Goal: Browse casually: Explore the website without a specific task or goal

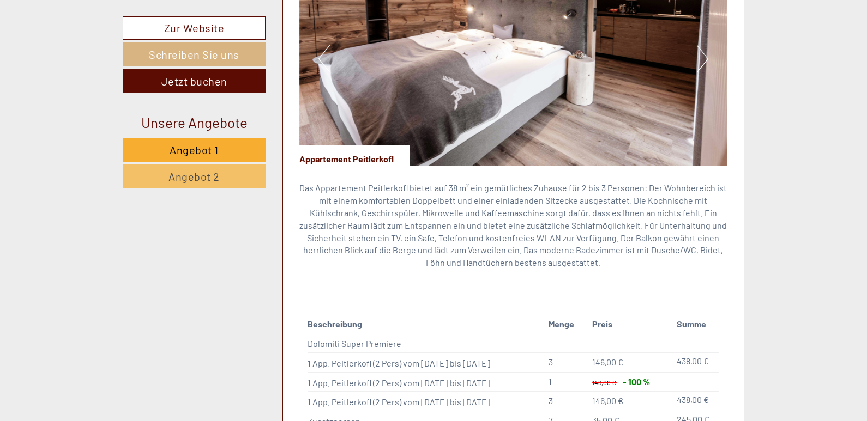
scroll to position [1597, 0]
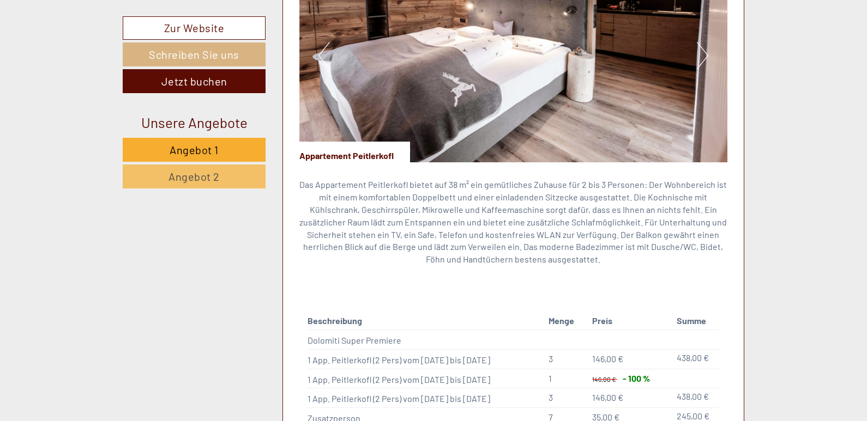
click at [705, 42] on button "Next" at bounding box center [702, 55] width 11 height 27
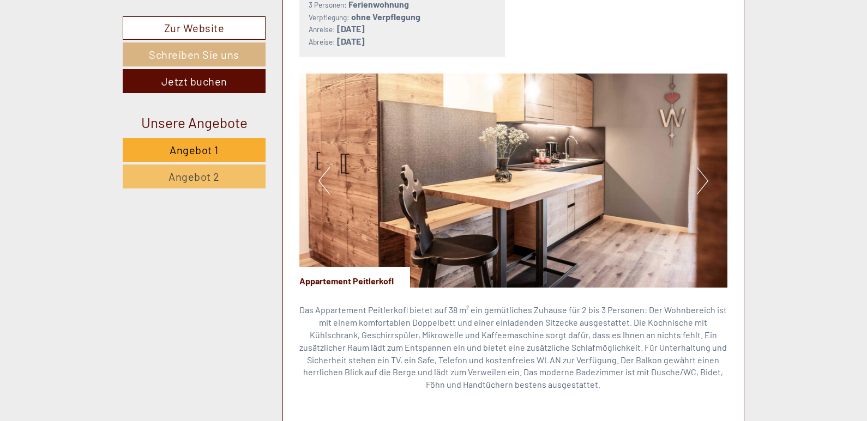
scroll to position [1468, 0]
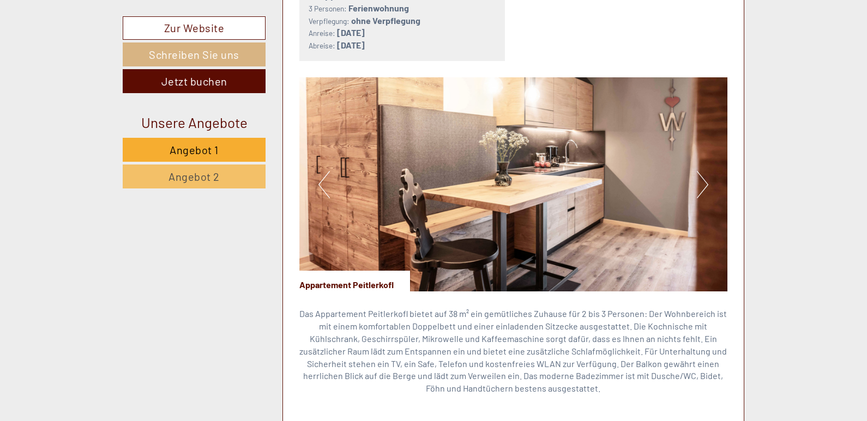
click at [701, 171] on button "Next" at bounding box center [702, 184] width 11 height 27
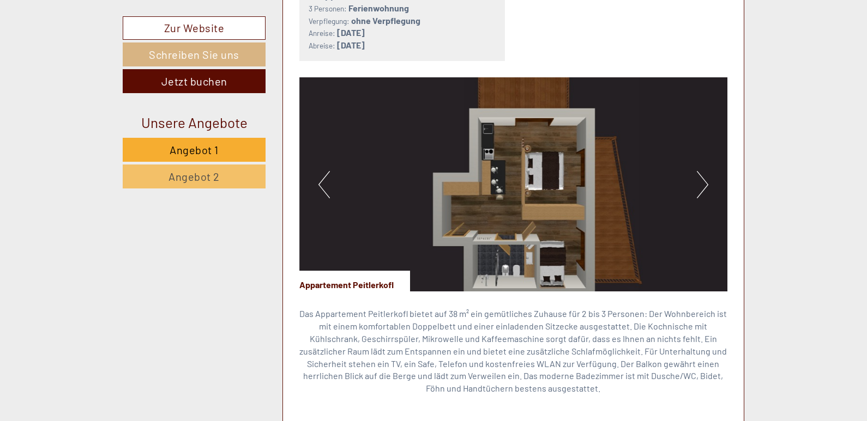
click at [701, 171] on button "Next" at bounding box center [702, 184] width 11 height 27
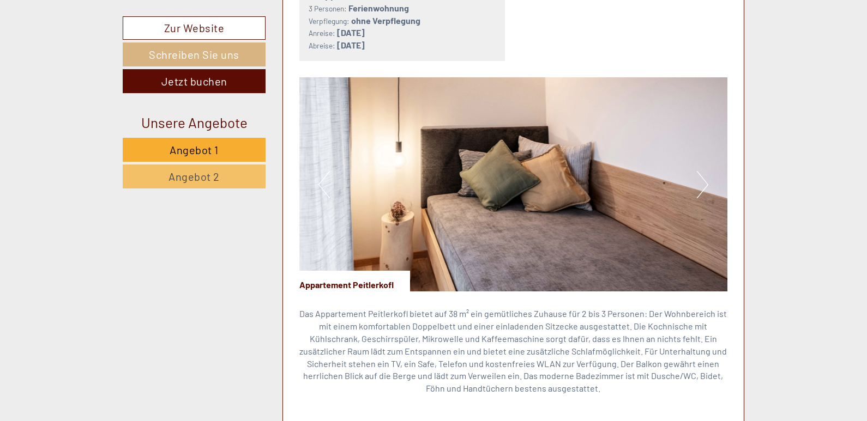
click at [701, 171] on button "Next" at bounding box center [702, 184] width 11 height 27
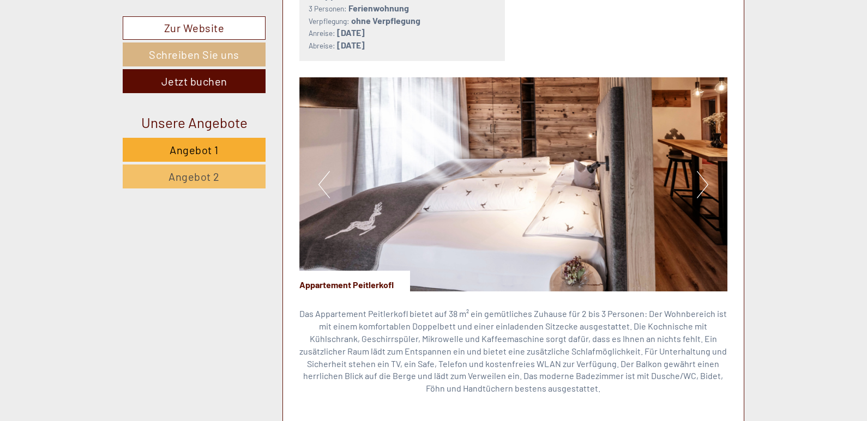
click at [328, 173] on button "Previous" at bounding box center [323, 184] width 11 height 27
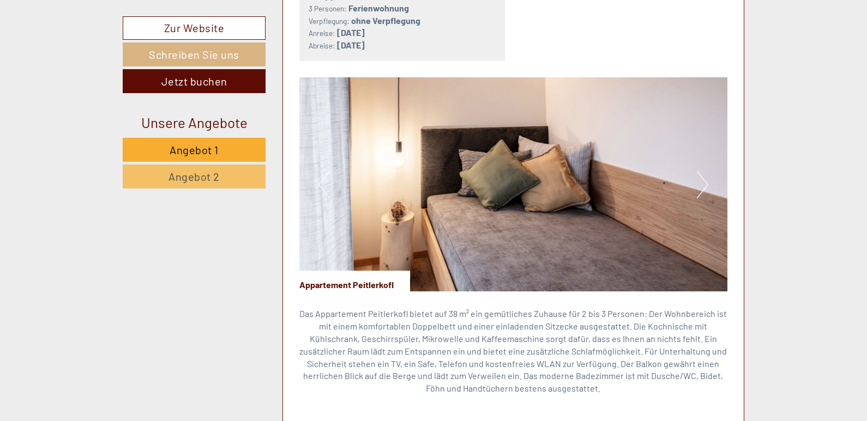
click at [328, 173] on button "Previous" at bounding box center [323, 184] width 11 height 27
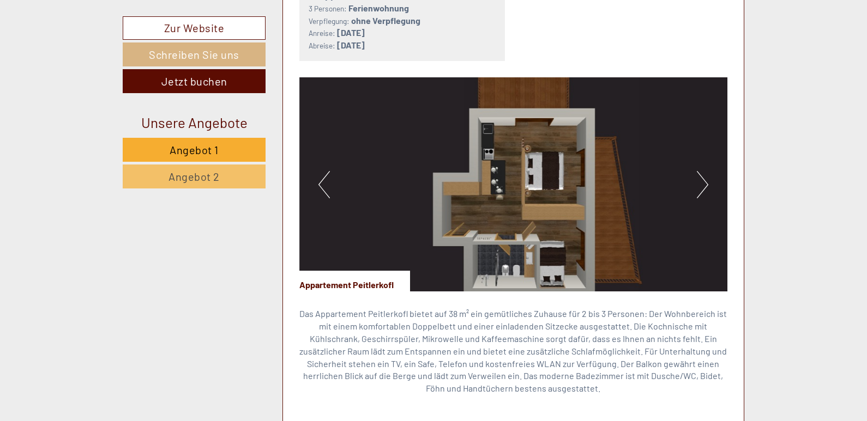
click at [315, 168] on img at bounding box center [513, 184] width 429 height 214
click at [315, 169] on img at bounding box center [513, 184] width 429 height 214
click at [325, 171] on button "Previous" at bounding box center [323, 184] width 11 height 27
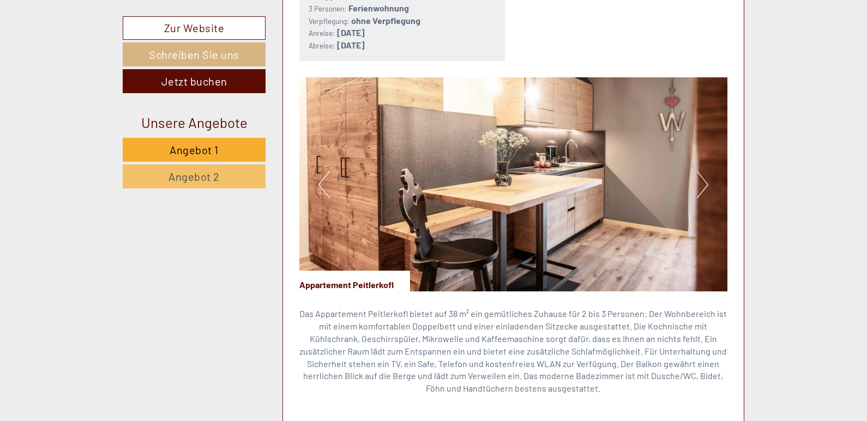
click at [325, 171] on button "Previous" at bounding box center [323, 184] width 11 height 27
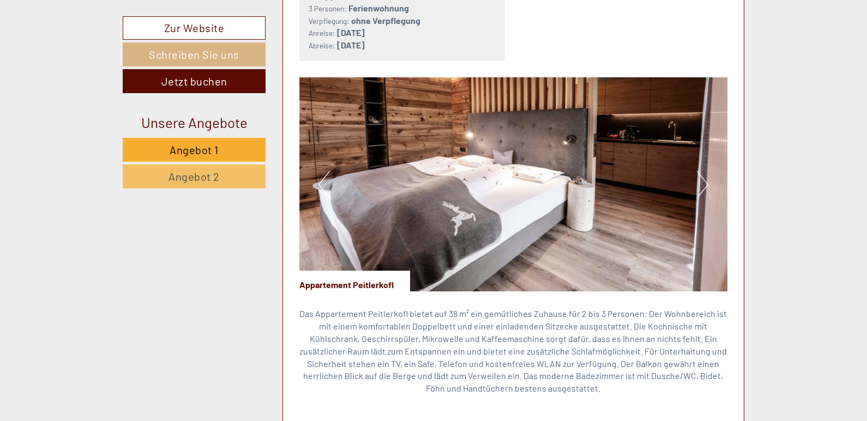
click at [325, 171] on button "Previous" at bounding box center [323, 184] width 11 height 27
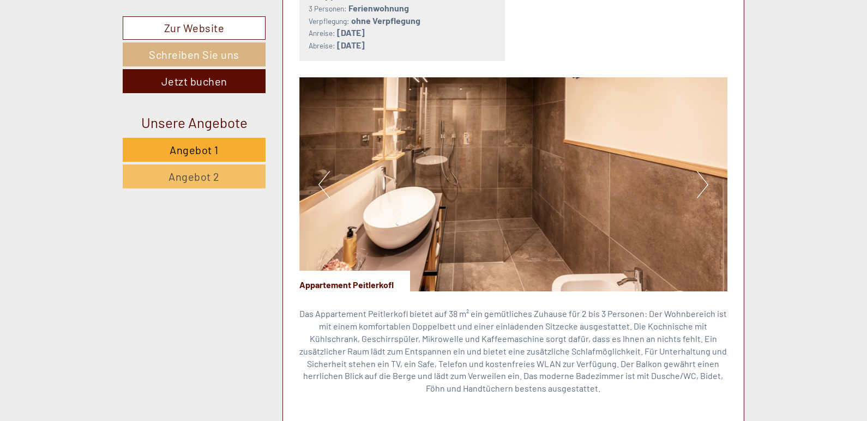
click at [324, 171] on button "Previous" at bounding box center [323, 184] width 11 height 27
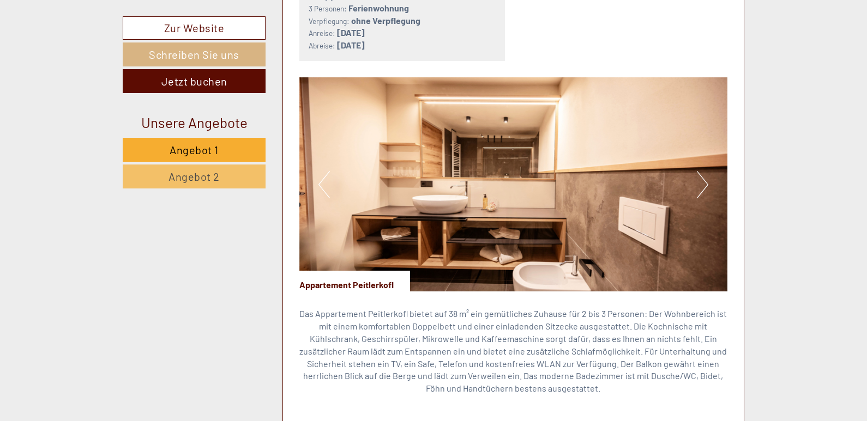
click at [324, 171] on button "Previous" at bounding box center [323, 184] width 11 height 27
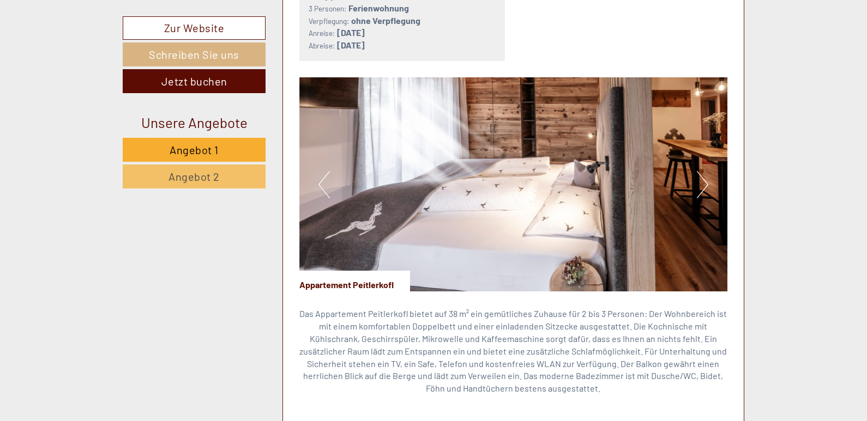
click at [324, 171] on button "Previous" at bounding box center [323, 184] width 11 height 27
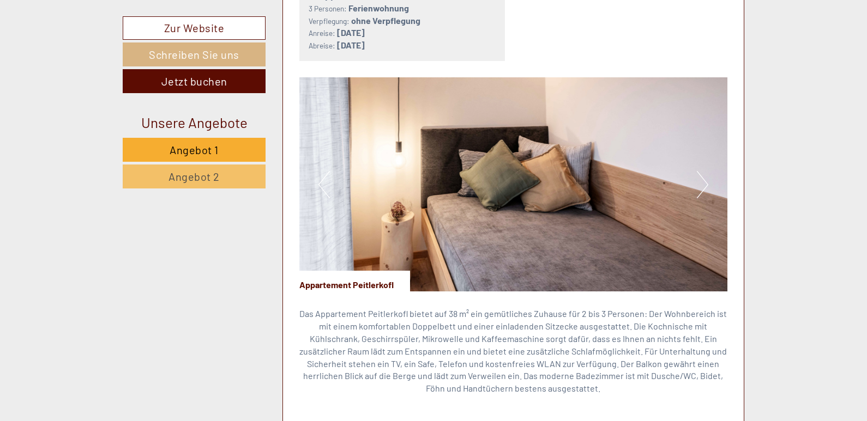
click at [324, 171] on button "Previous" at bounding box center [323, 184] width 11 height 27
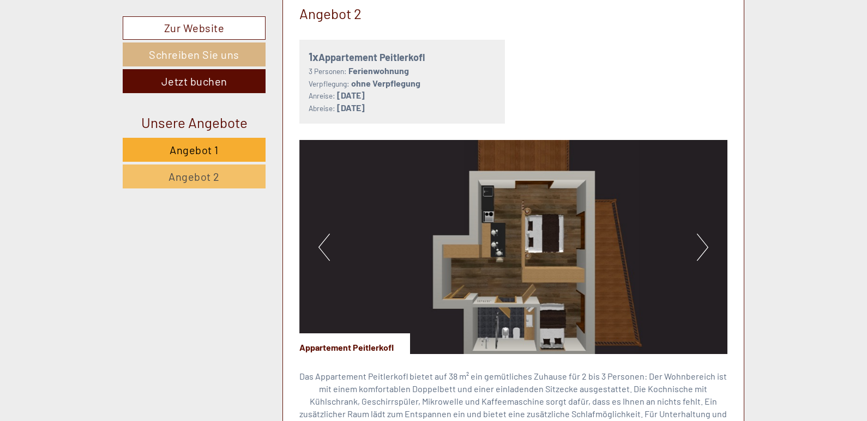
scroll to position [1420, 0]
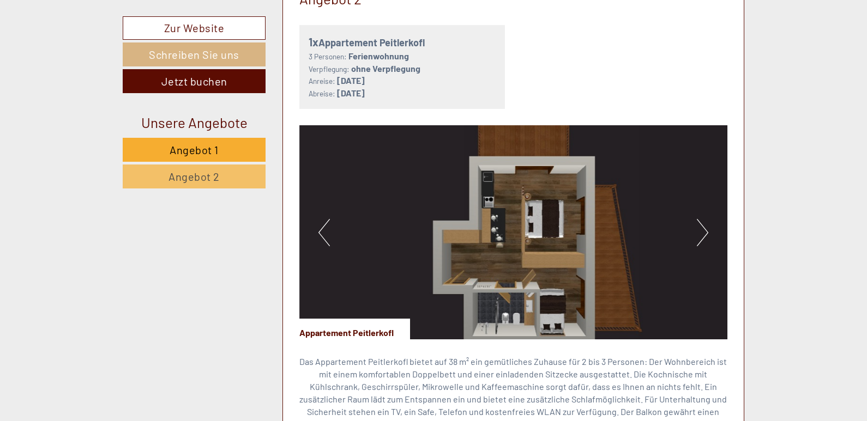
click at [699, 234] on img at bounding box center [513, 232] width 429 height 214
click at [702, 219] on button "Next" at bounding box center [702, 232] width 11 height 27
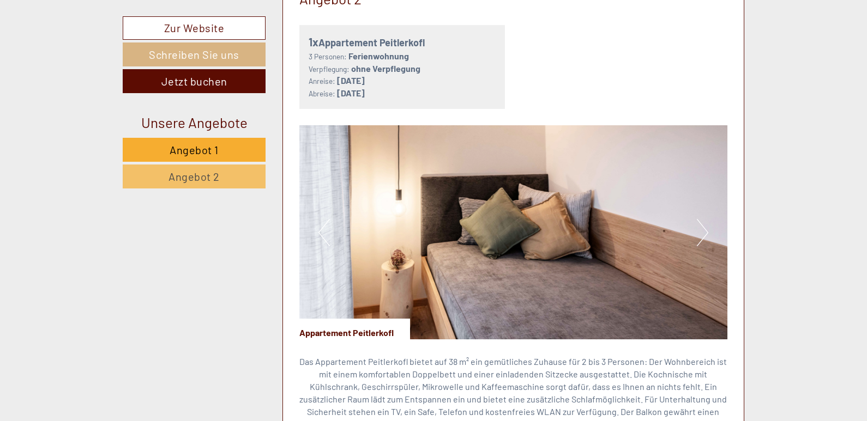
click at [702, 219] on button "Next" at bounding box center [702, 232] width 11 height 27
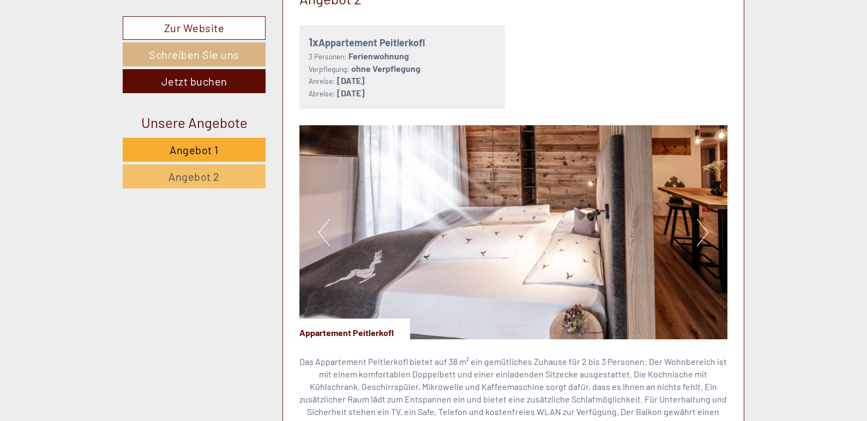
click at [702, 219] on button "Next" at bounding box center [702, 232] width 11 height 27
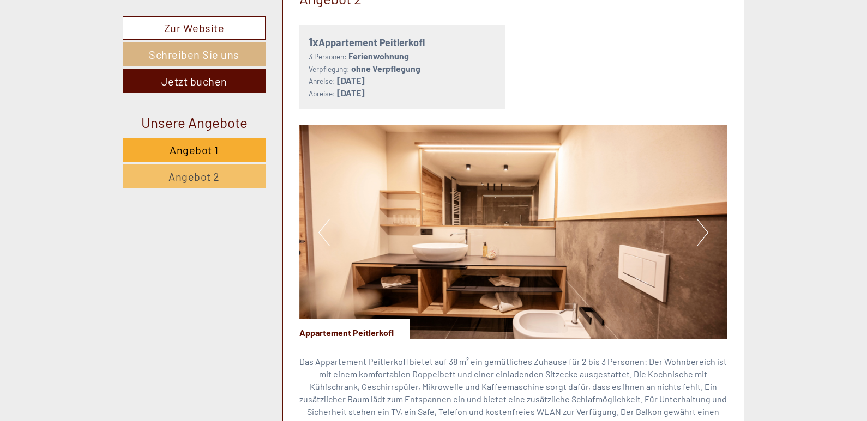
click at [702, 219] on button "Next" at bounding box center [702, 232] width 11 height 27
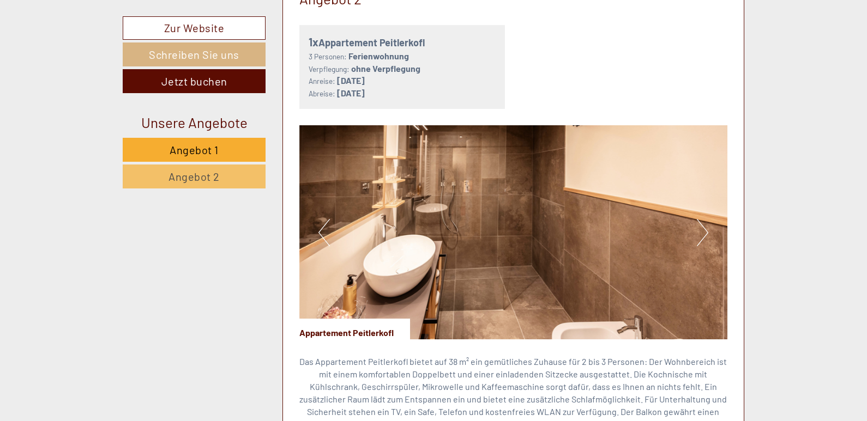
click at [702, 219] on button "Next" at bounding box center [702, 232] width 11 height 27
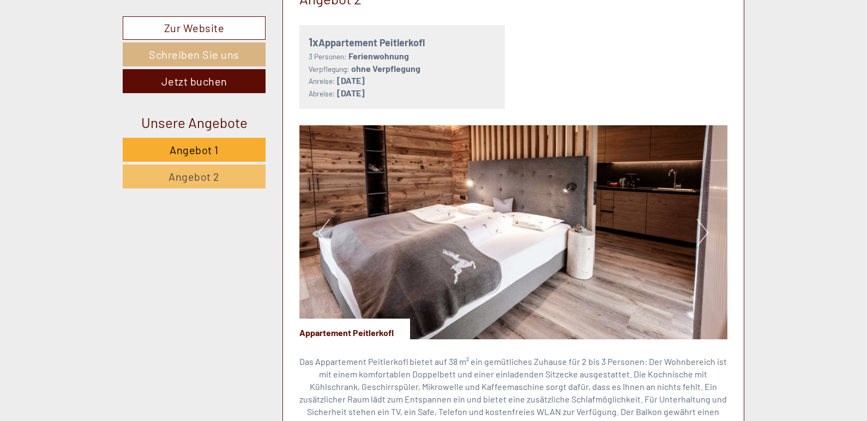
click at [702, 219] on button "Next" at bounding box center [702, 232] width 11 height 27
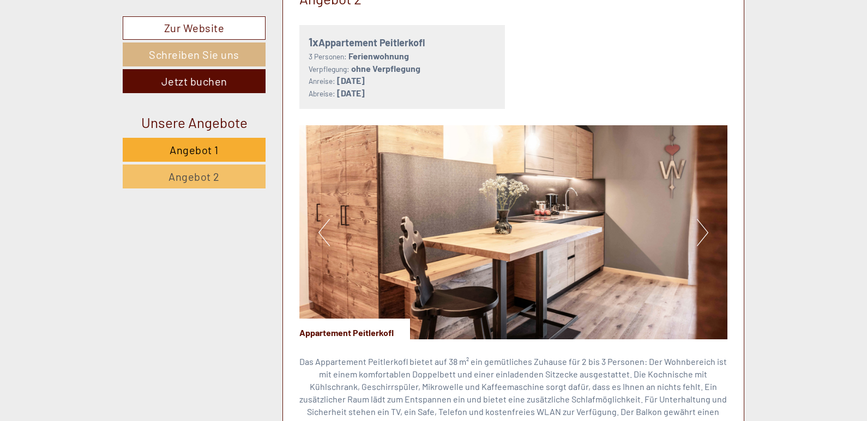
click at [702, 219] on button "Next" at bounding box center [702, 232] width 11 height 27
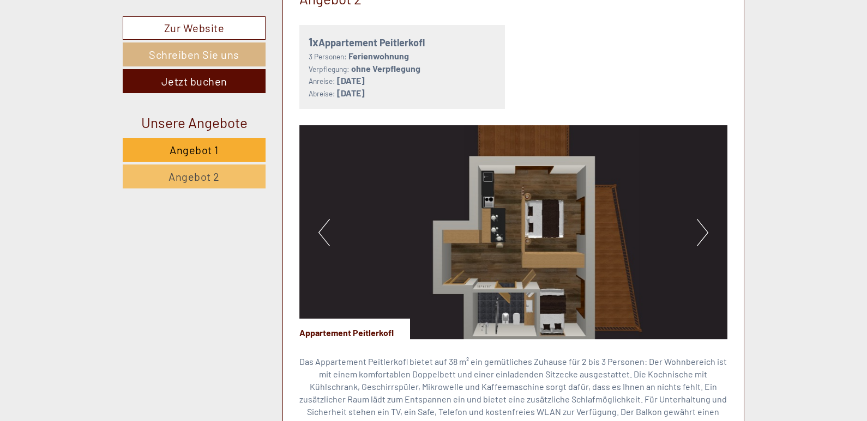
drag, startPoint x: 702, startPoint y: 209, endPoint x: 660, endPoint y: 207, distance: 42.0
click at [660, 207] on img at bounding box center [513, 232] width 429 height 214
